Goal: Information Seeking & Learning: Learn about a topic

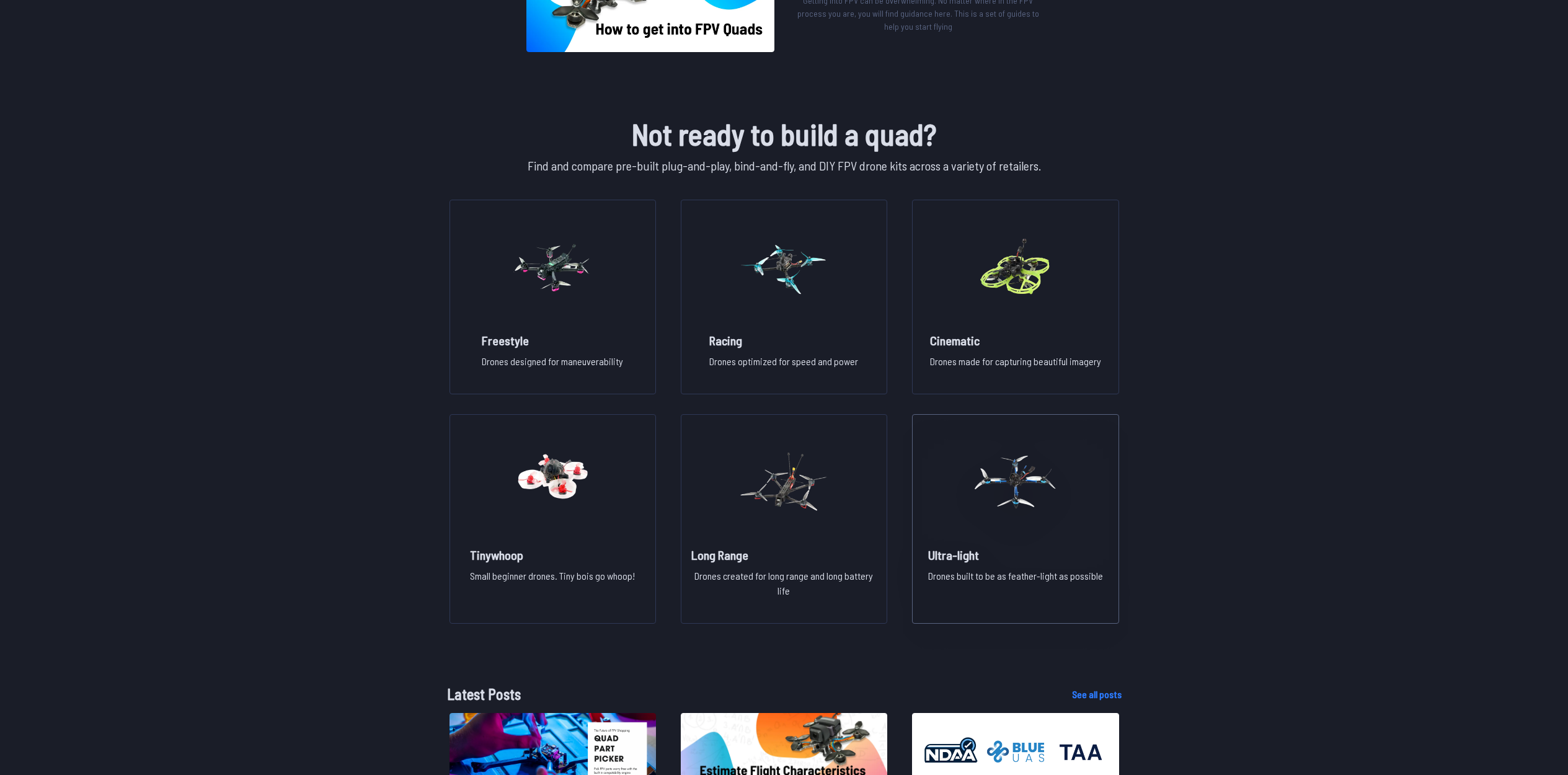
scroll to position [766, 0]
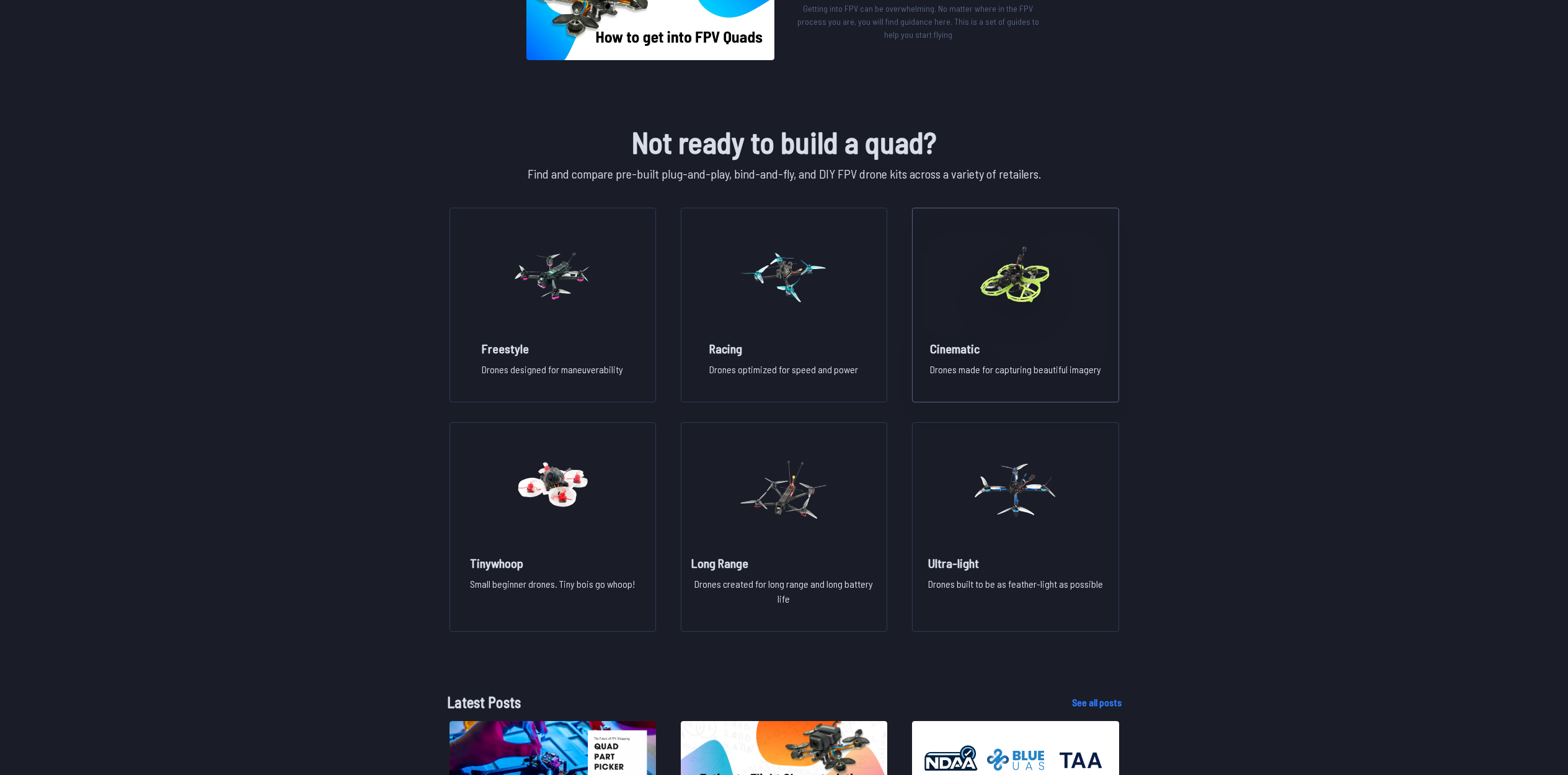
click at [1012, 308] on img at bounding box center [1015, 276] width 89 height 109
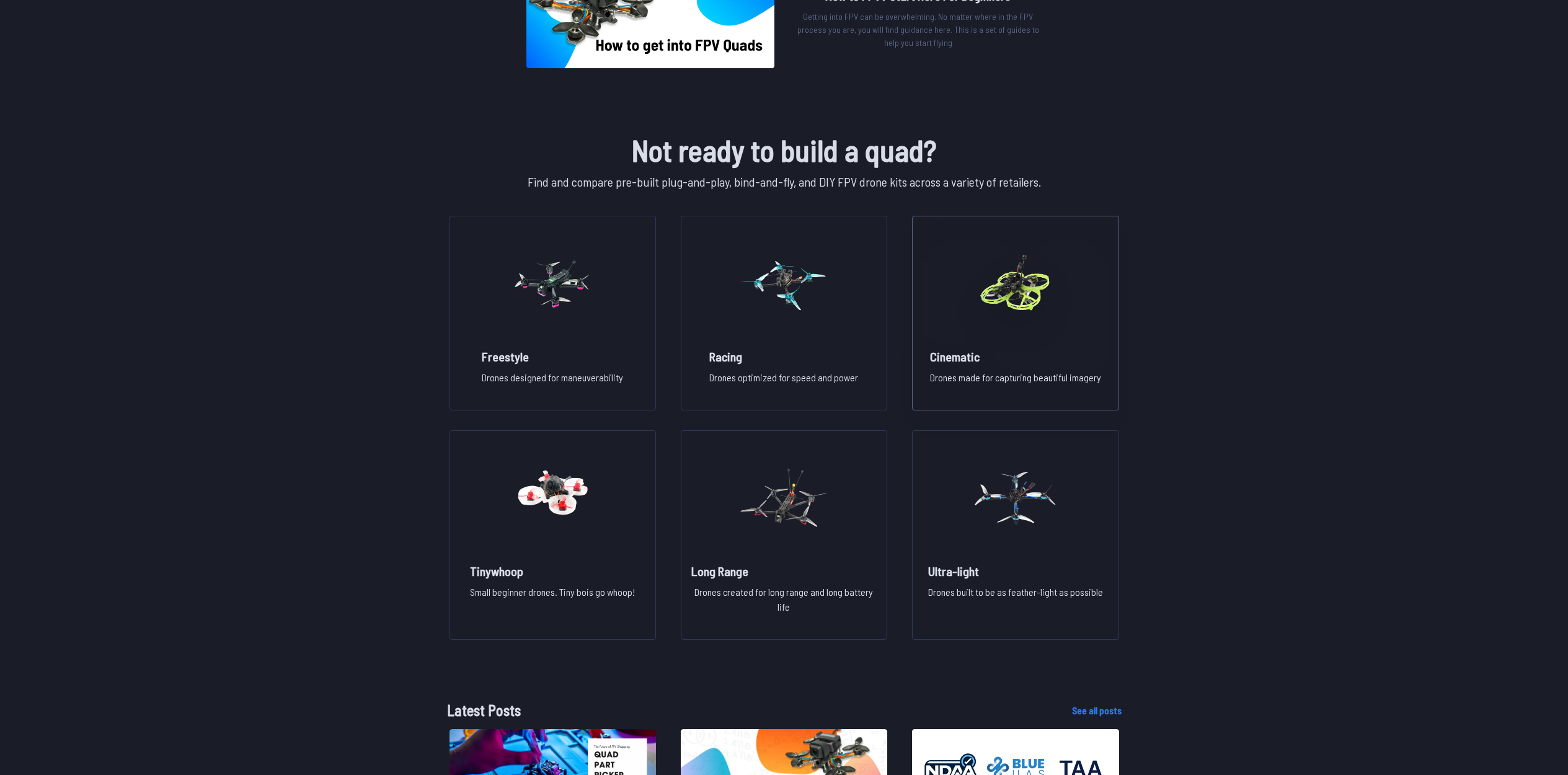
click at [982, 345] on figure at bounding box center [1015, 282] width 139 height 131
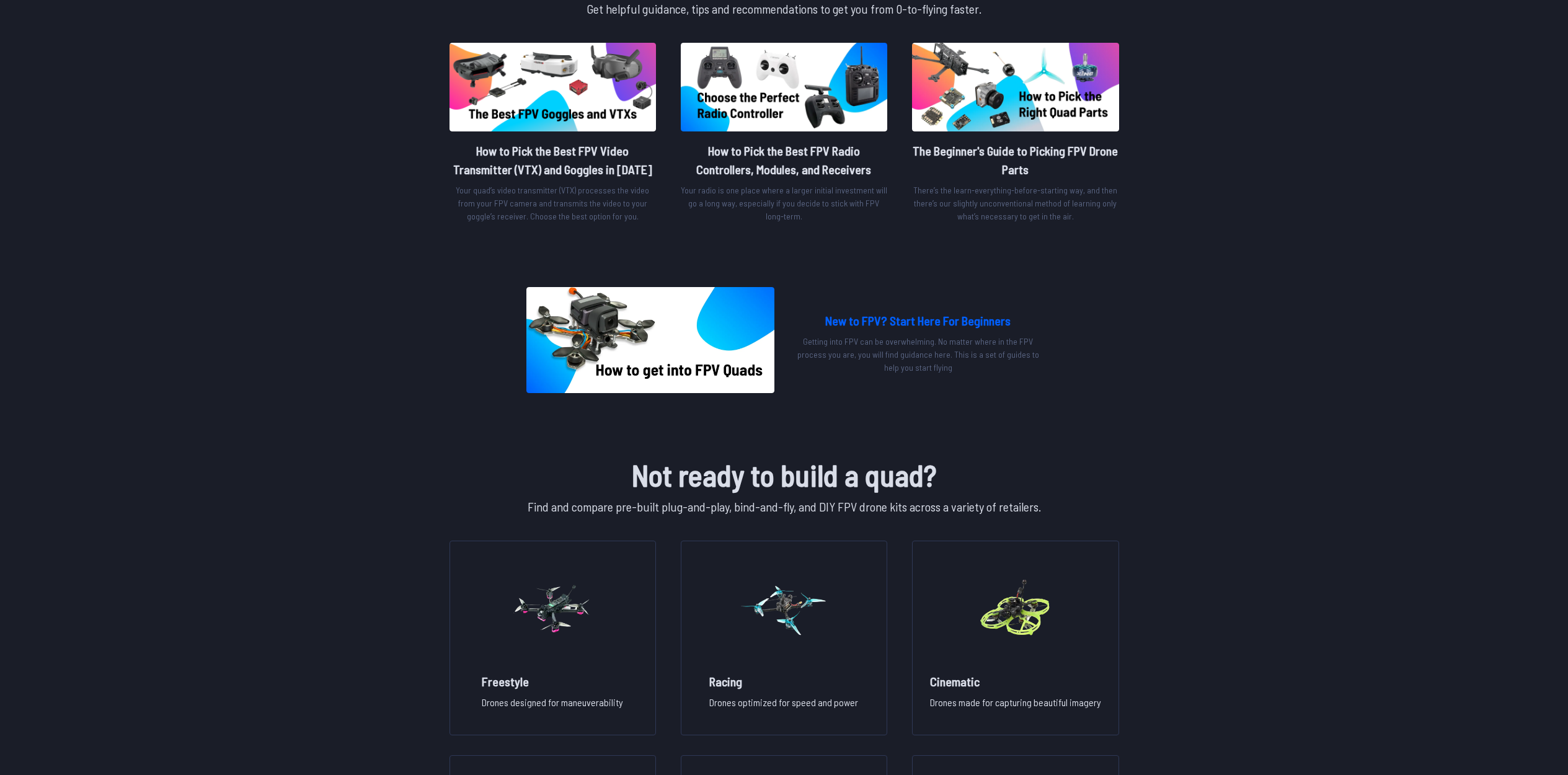
click at [910, 323] on h2 "New to FPV? Start Here For Beginners" at bounding box center [918, 321] width 248 height 19
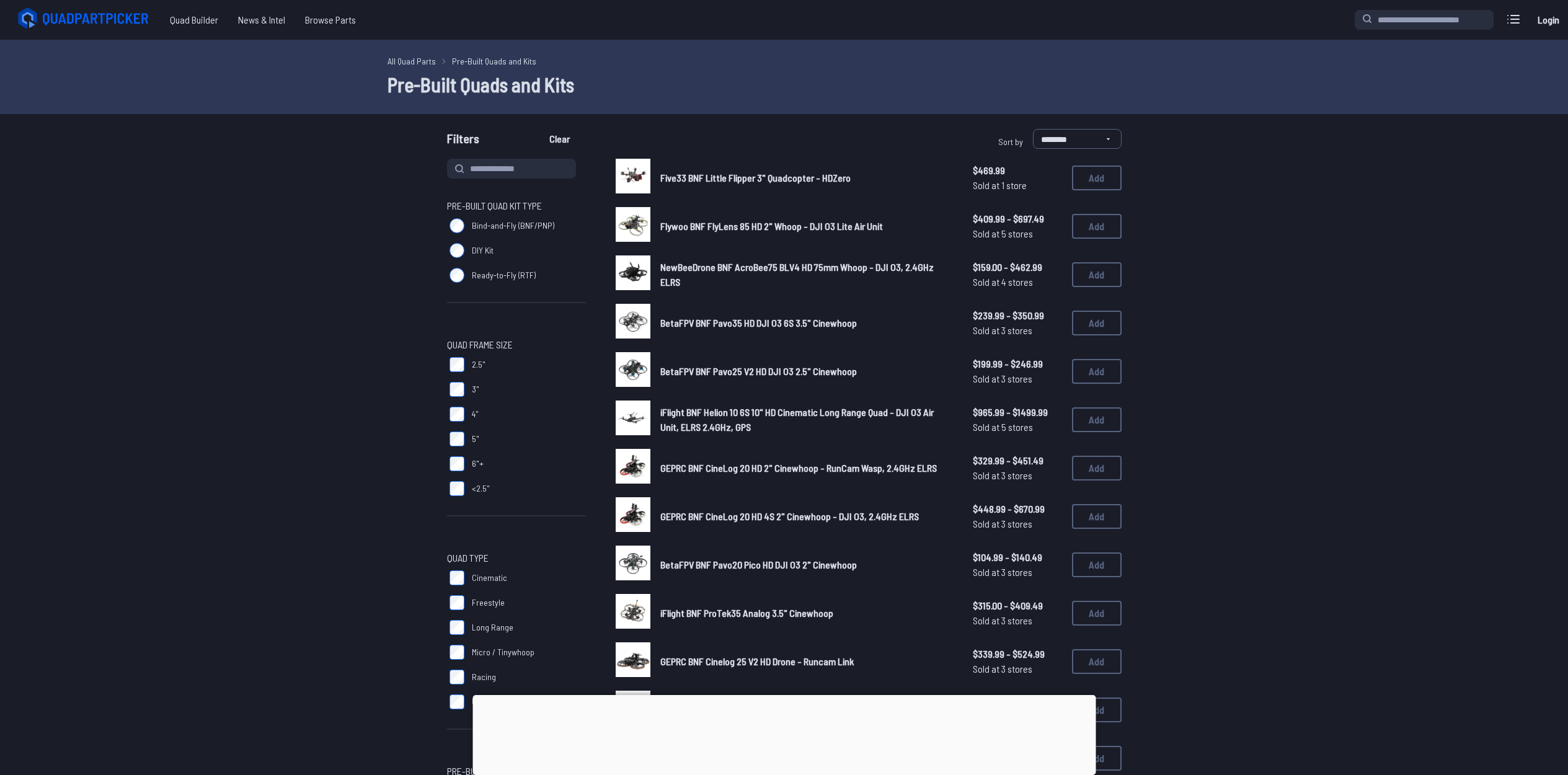
click at [791, 695] on div at bounding box center [784, 695] width 623 height 0
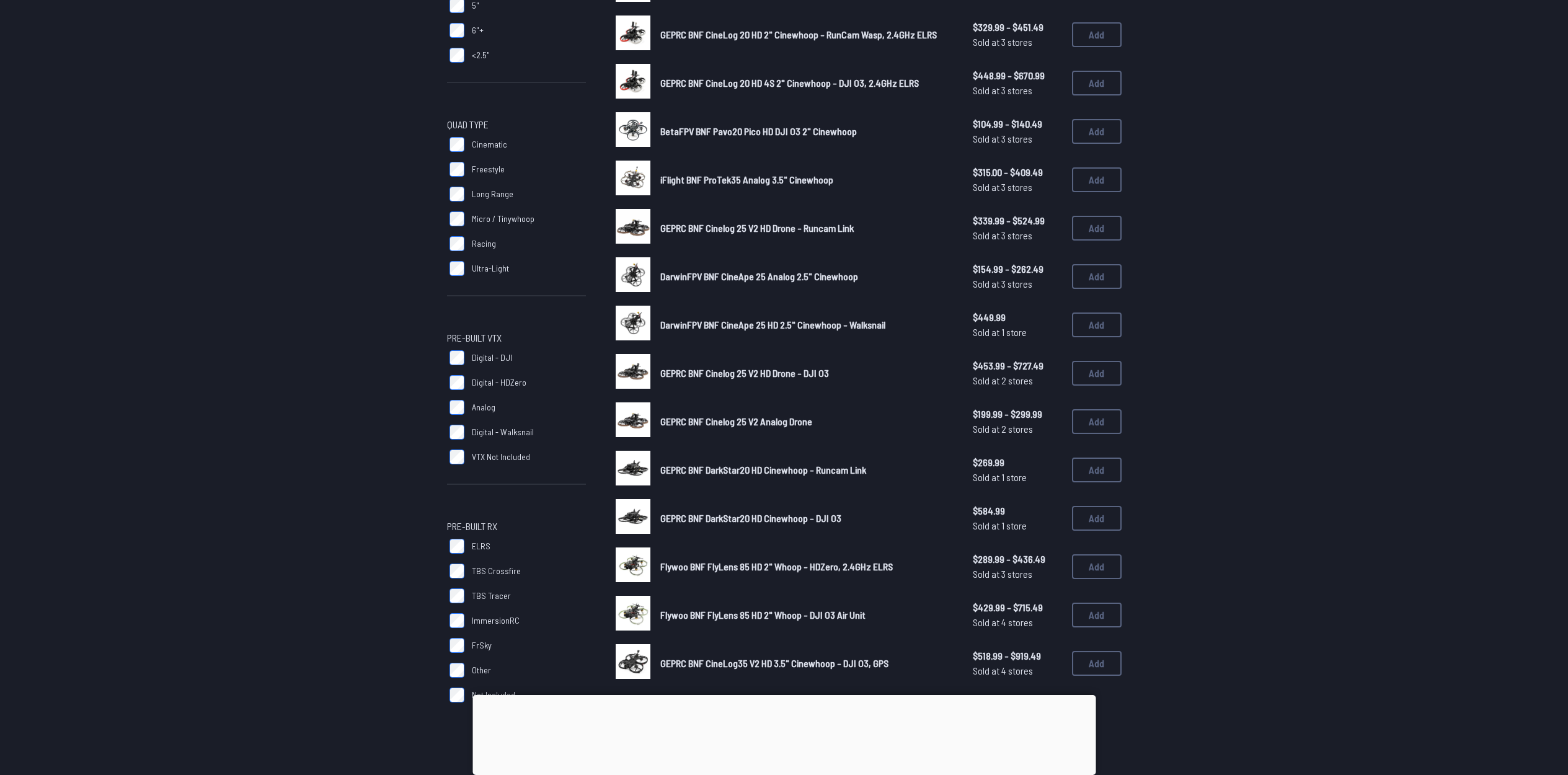
scroll to position [425, 0]
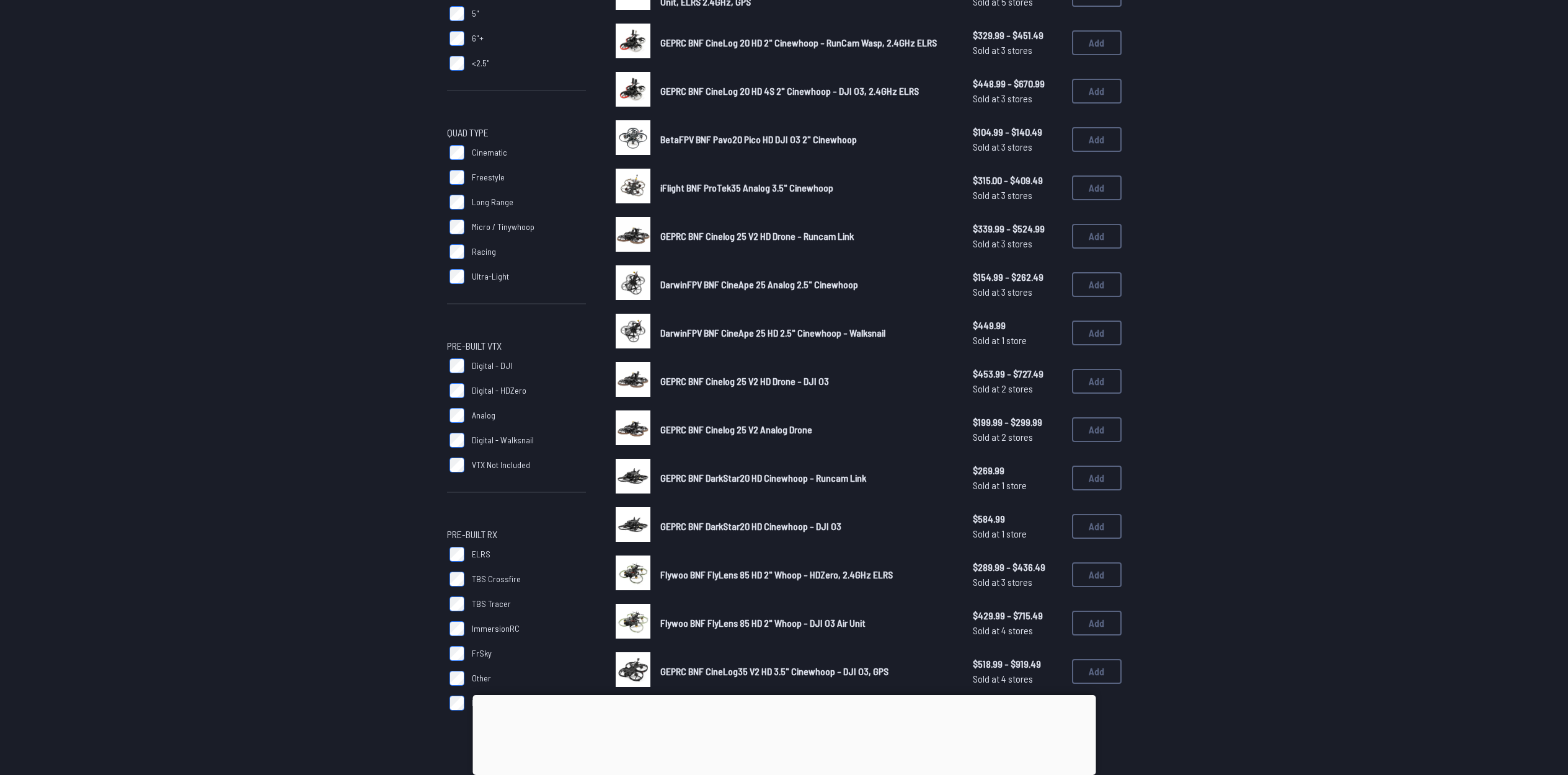
click at [783, 695] on div at bounding box center [784, 695] width 623 height 0
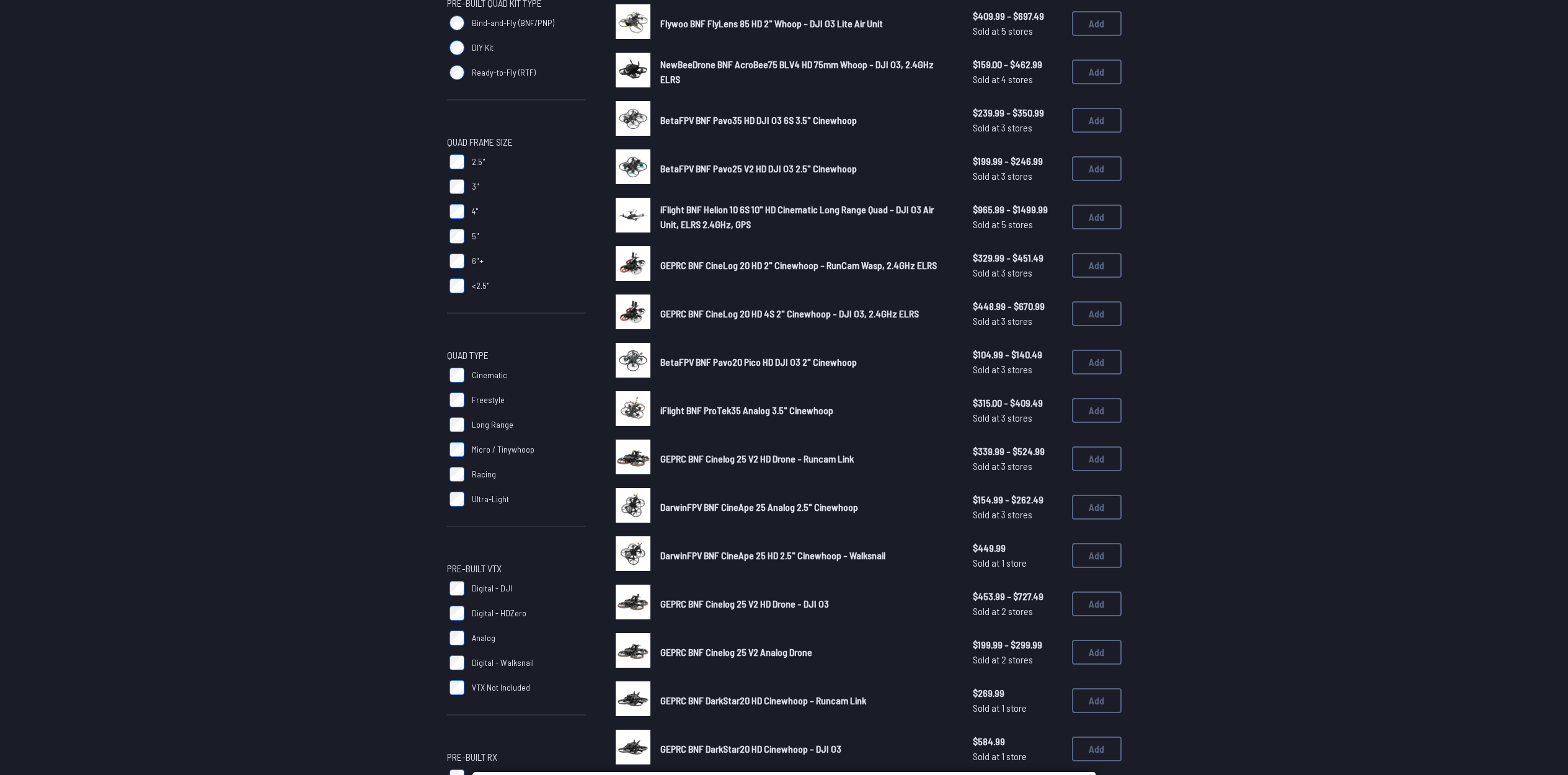
scroll to position [0, 0]
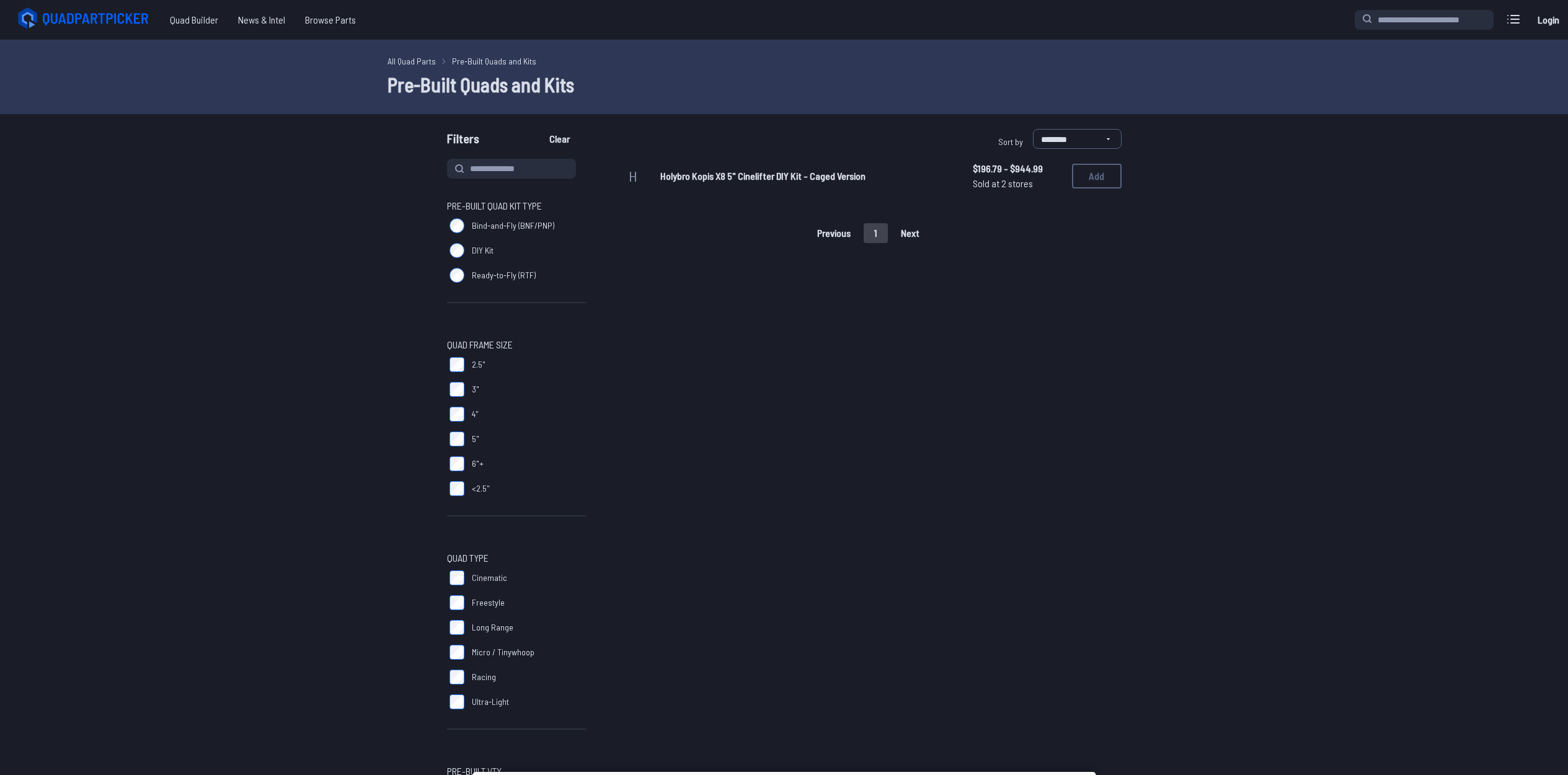
click at [812, 178] on span "Holybro Kopis X8 5" Cinelifter DIY Kit - Caged Version" at bounding box center [762, 176] width 205 height 12
click at [834, 172] on span "Holybro Kopis X8 5" Cinelifter DIY Kit - Caged Version" at bounding box center [762, 176] width 205 height 12
